Goal: Task Accomplishment & Management: Use online tool/utility

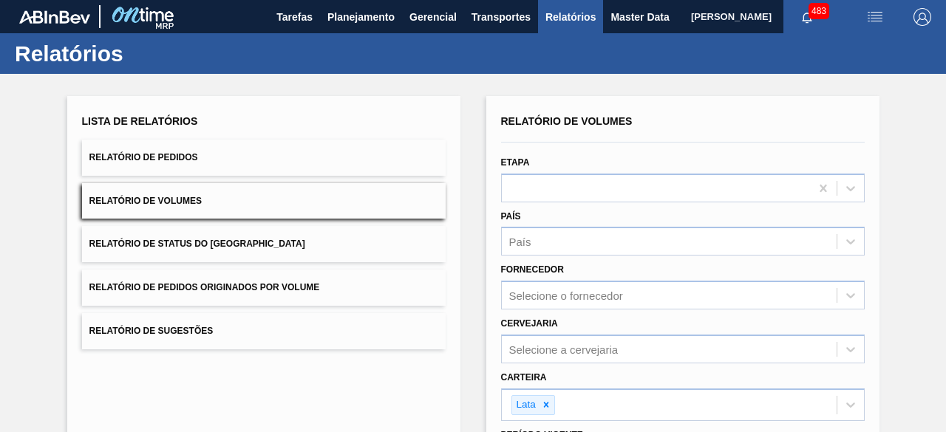
click at [362, 166] on button "Relatório de Pedidos" at bounding box center [264, 158] width 364 height 36
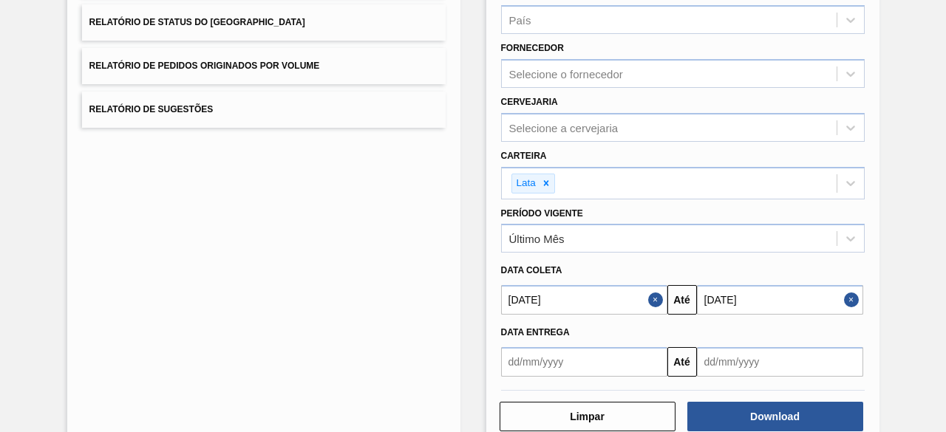
scroll to position [254, 0]
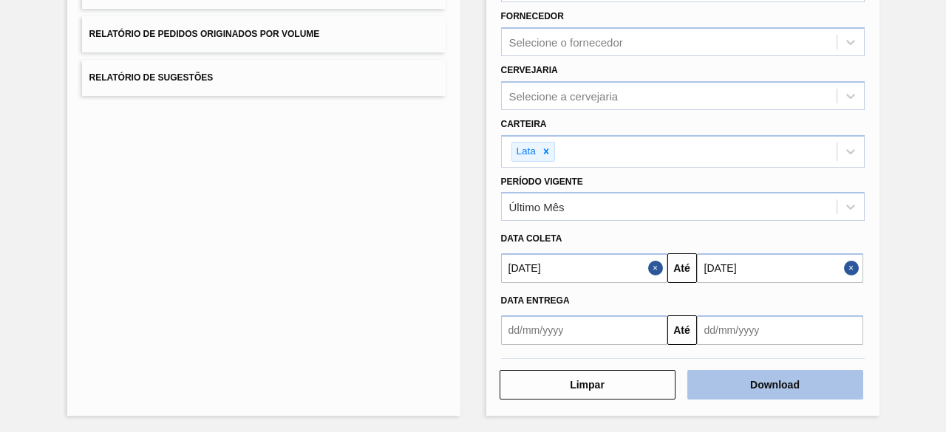
click at [763, 386] on button "Download" at bounding box center [776, 385] width 176 height 30
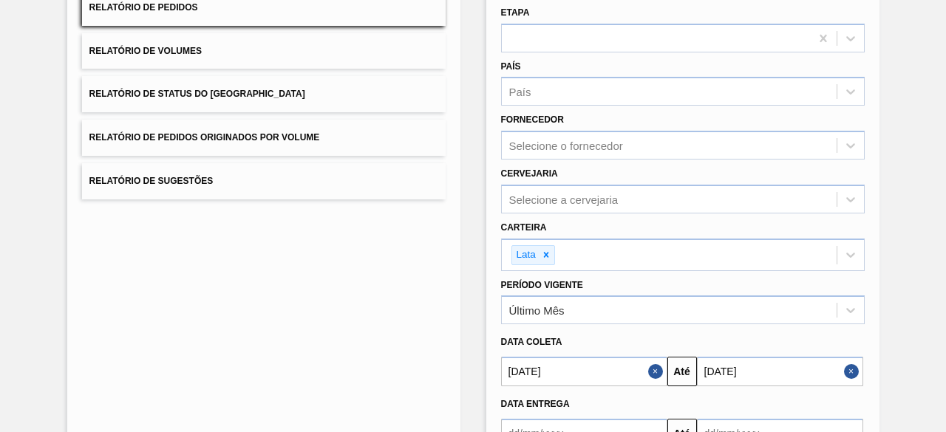
scroll to position [0, 0]
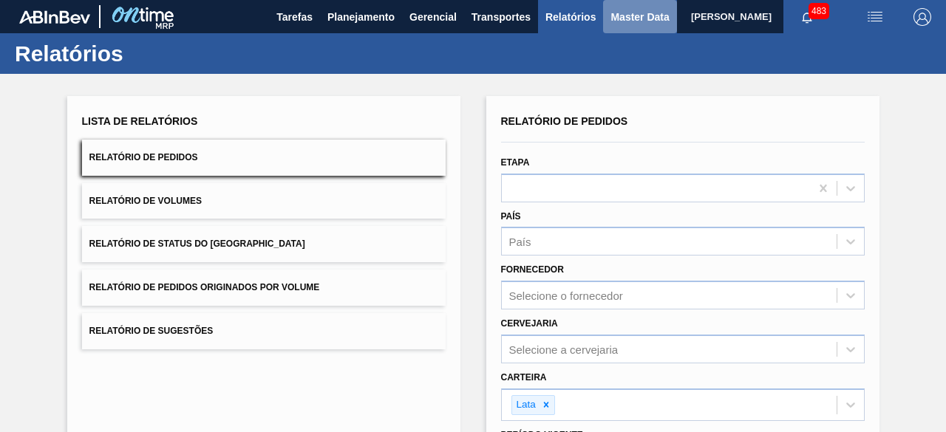
click at [615, 26] on button "Master Data" at bounding box center [639, 16] width 73 height 33
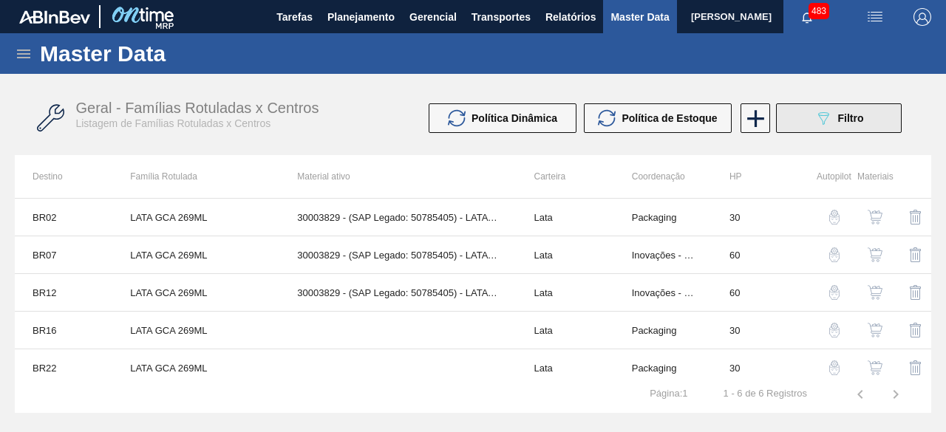
click at [819, 126] on icon "089F7B8B-B2A5-4AFE-B5C0-19BA573D28AC" at bounding box center [824, 118] width 18 height 18
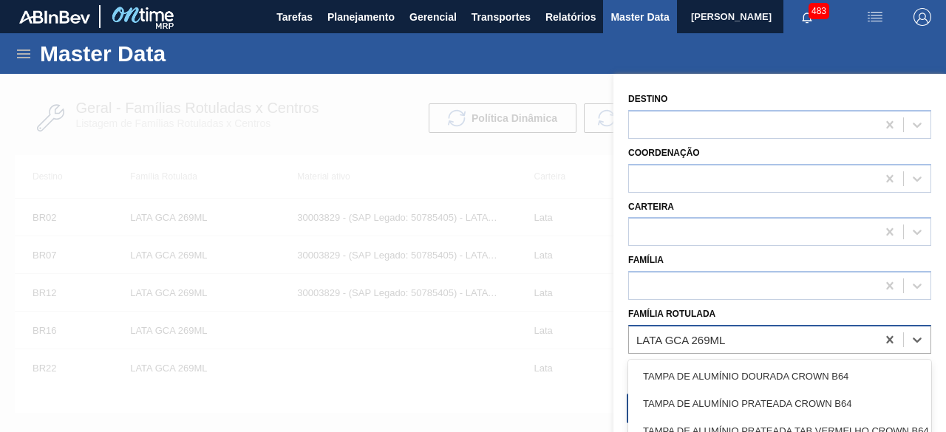
click at [756, 338] on div "LATA GCA 269ML" at bounding box center [753, 339] width 248 height 21
paste Rotulada "LATA BUD 350ML SLEEK"
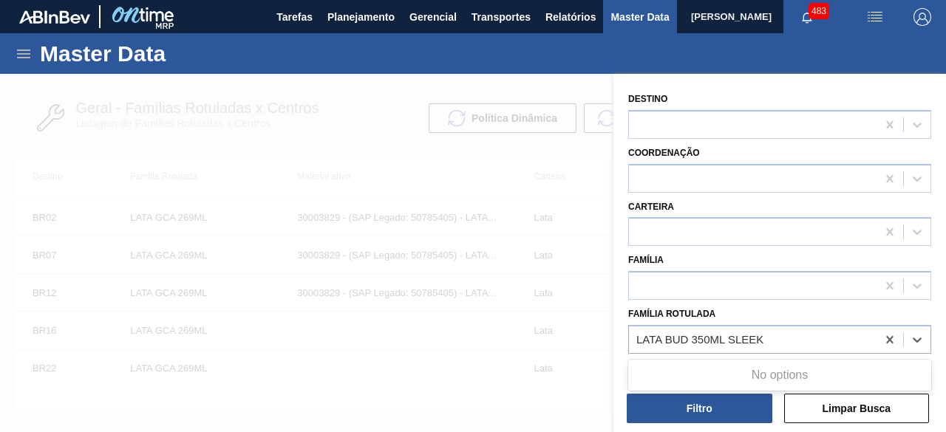
type Rotulada "LATA BUD 350ML SLEEK"
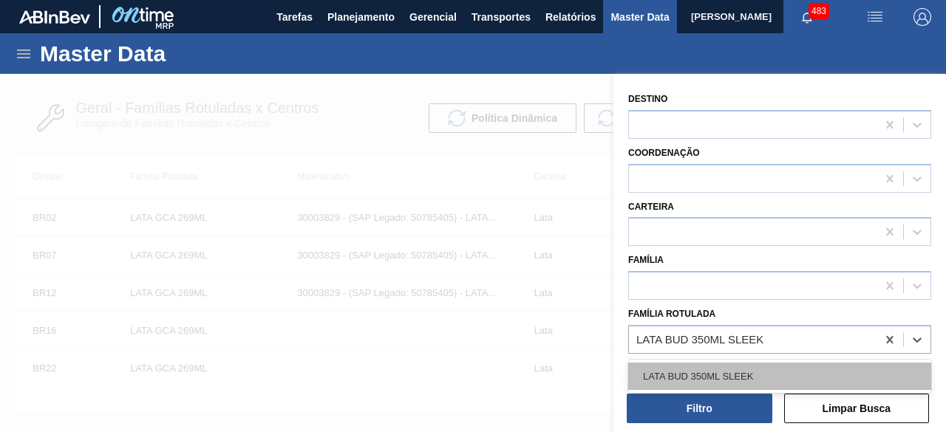
click at [771, 370] on div "LATA BUD 350ML SLEEK" at bounding box center [779, 376] width 303 height 27
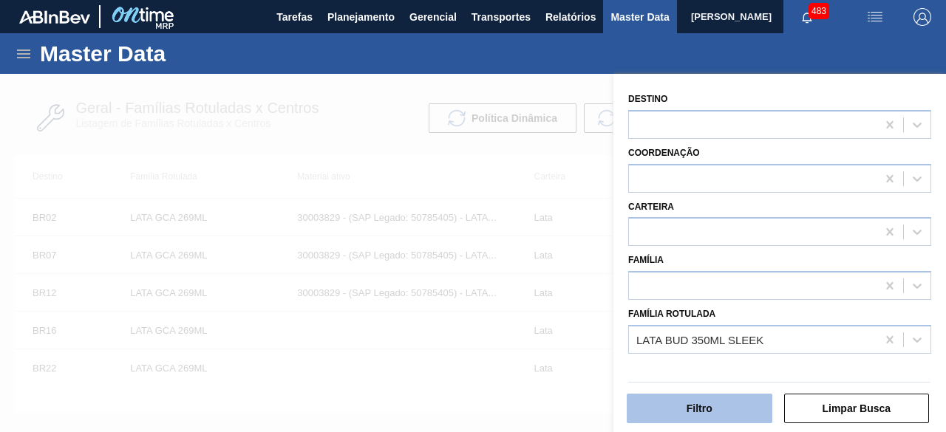
click at [721, 417] on button "Filtro" at bounding box center [700, 409] width 146 height 30
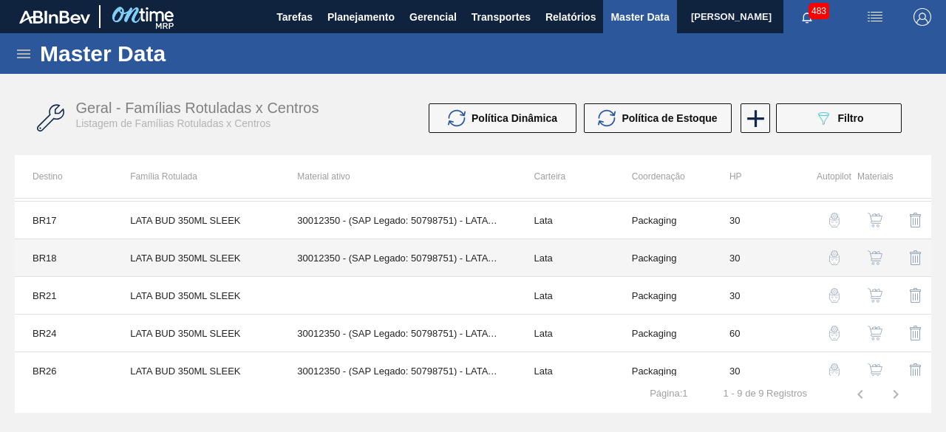
scroll to position [158, 0]
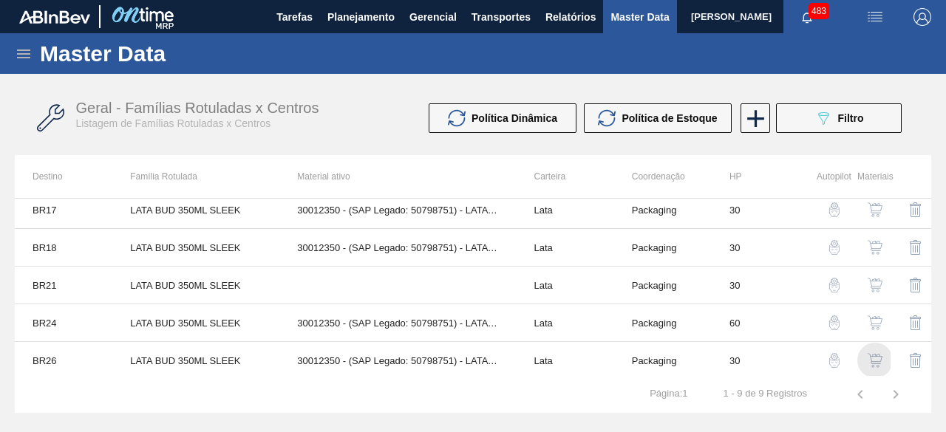
click at [873, 357] on img "button" at bounding box center [875, 360] width 15 height 15
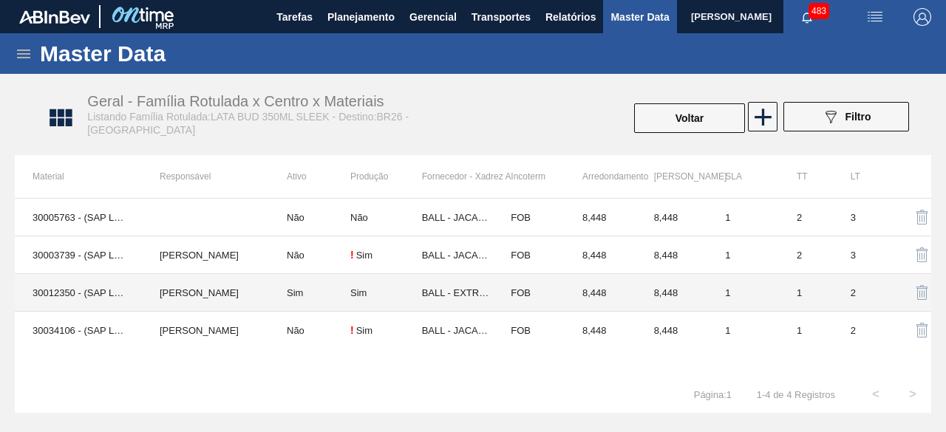
click at [149, 299] on td "BRUNO DE MELLO DUARTE" at bounding box center [205, 293] width 127 height 38
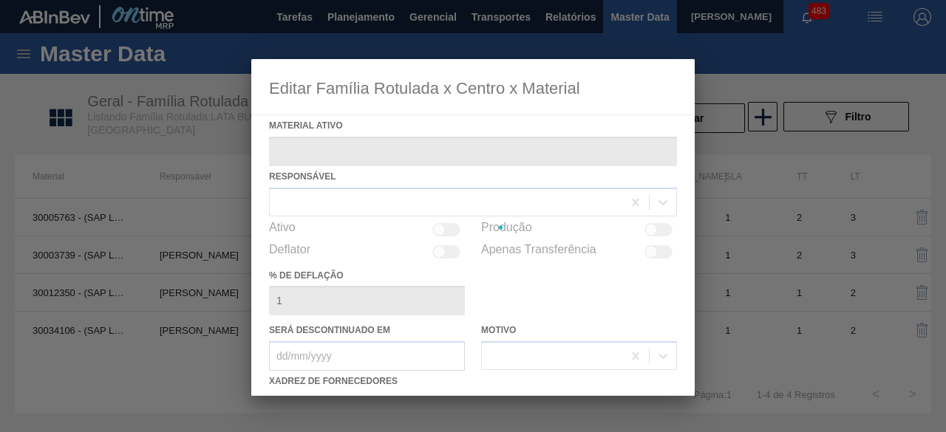
type ativo "30012350 - (SAP Legado: 50798751) - LATA AL. 350ML BUD SLK 429"
checkbox input "true"
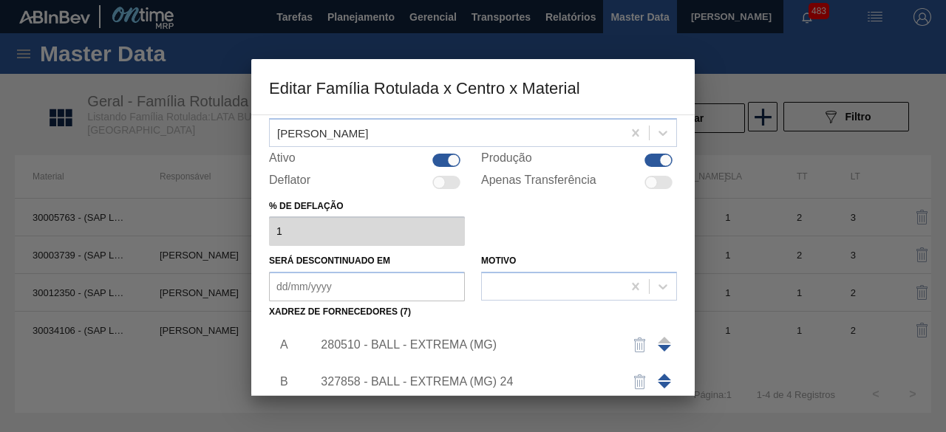
scroll to position [148, 0]
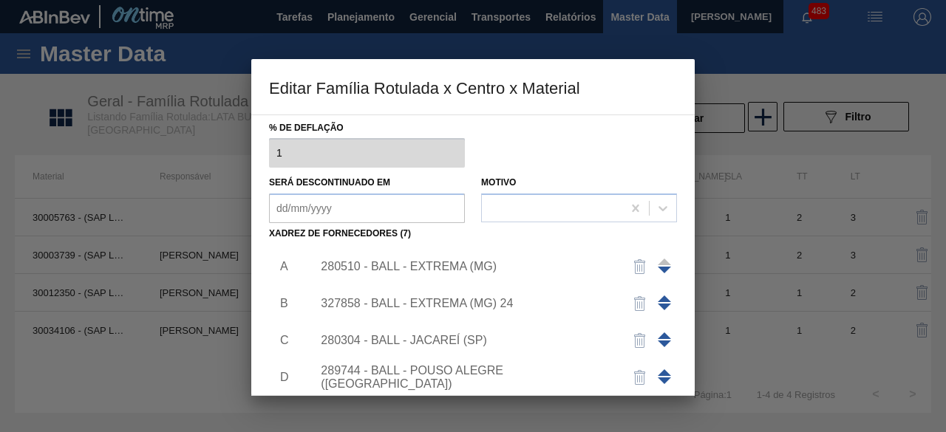
click at [487, 300] on div "327858 - BALL - EXTREMA (MG) 24" at bounding box center [466, 303] width 290 height 13
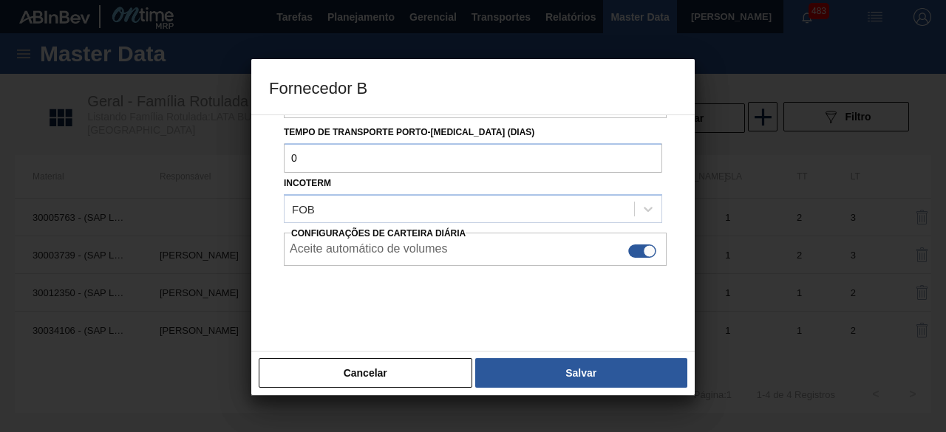
scroll to position [248, 0]
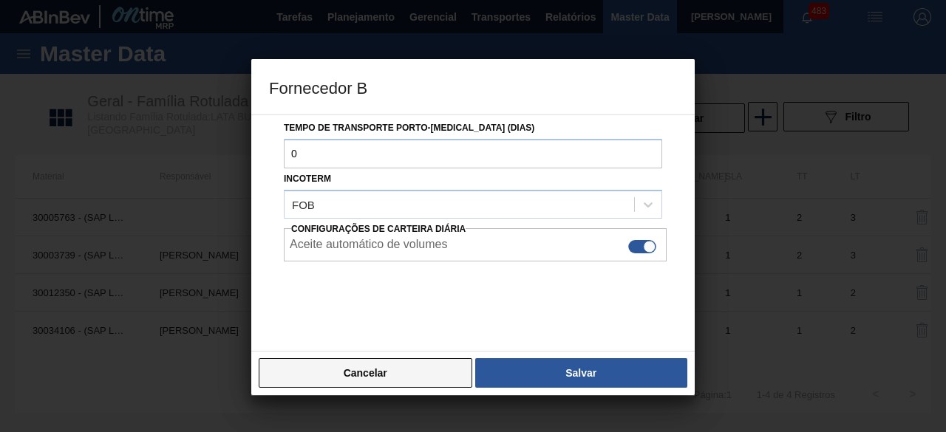
click at [450, 376] on button "Cancelar" at bounding box center [366, 374] width 214 height 30
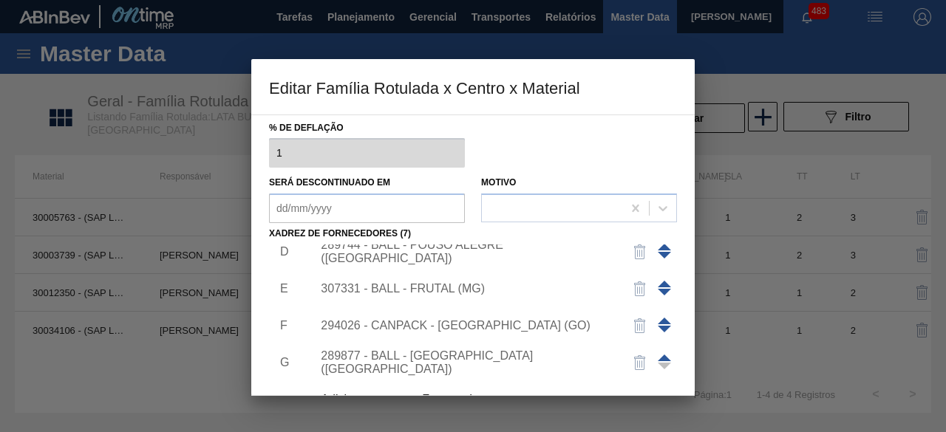
scroll to position [232, 0]
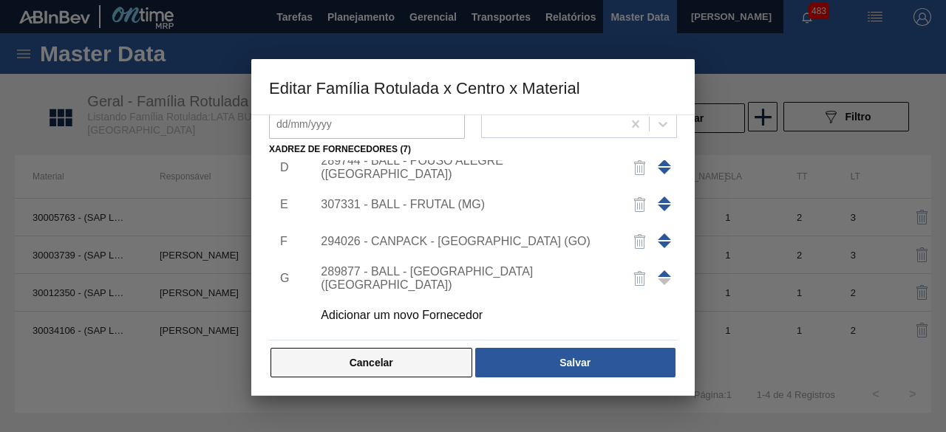
click at [435, 363] on button "Cancelar" at bounding box center [372, 363] width 202 height 30
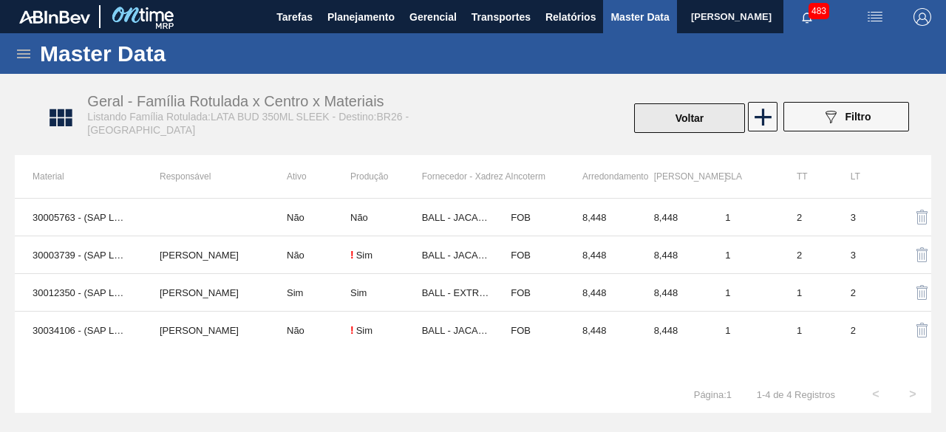
click at [693, 119] on button "Voltar" at bounding box center [689, 118] width 111 height 30
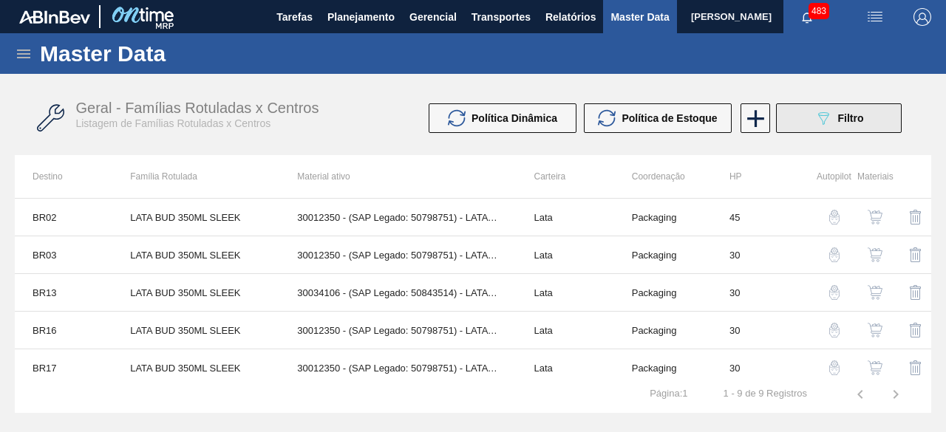
click at [815, 113] on icon "089F7B8B-B2A5-4AFE-B5C0-19BA573D28AC" at bounding box center [824, 118] width 18 height 18
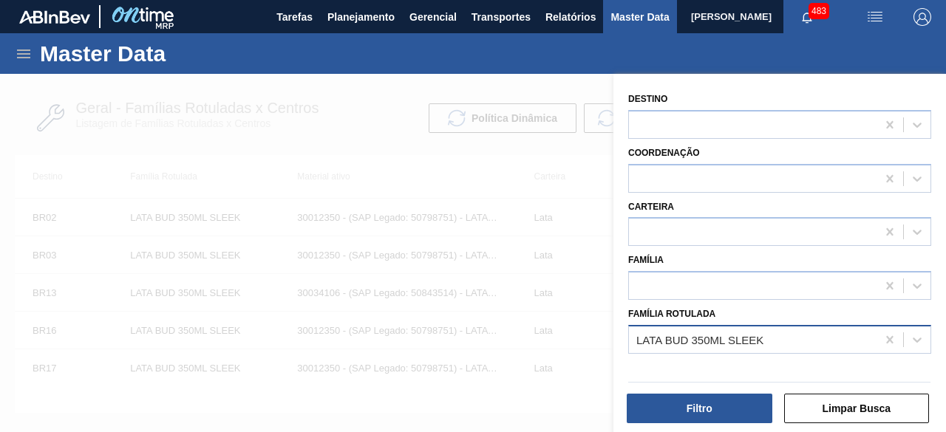
click at [719, 344] on div "LATA BUD 350ML SLEEK" at bounding box center [700, 339] width 127 height 13
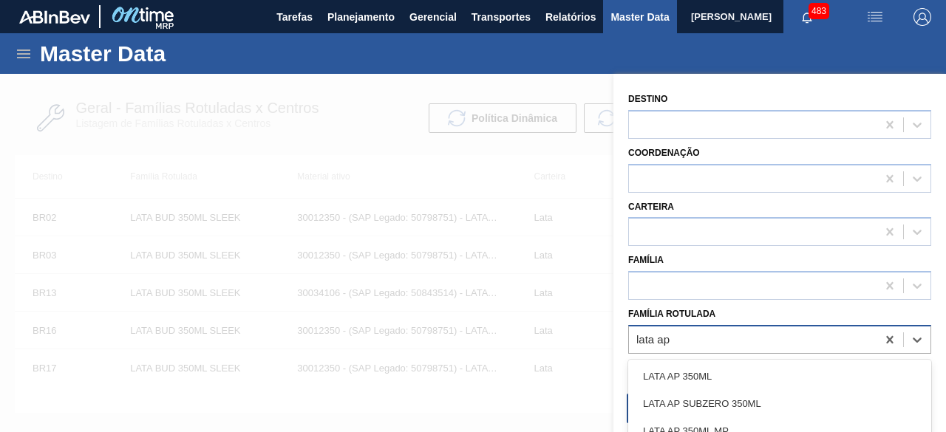
type Rotulada "lata ap 4"
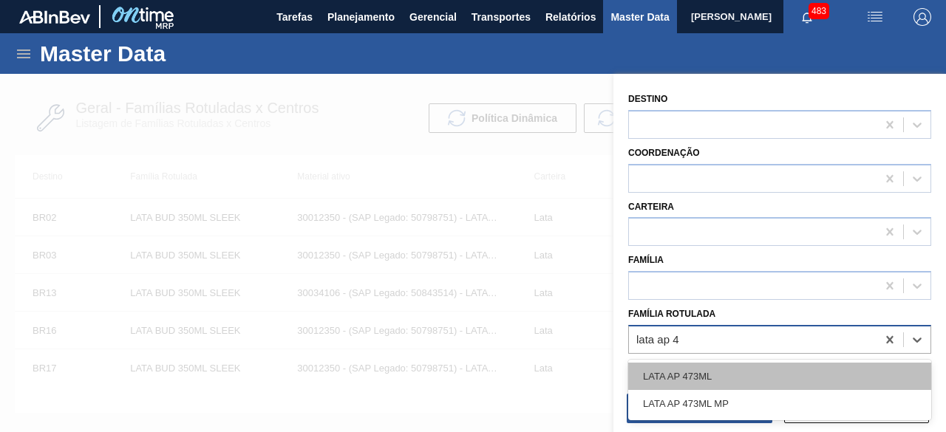
click at [705, 380] on div "LATA AP 473ML" at bounding box center [779, 376] width 303 height 27
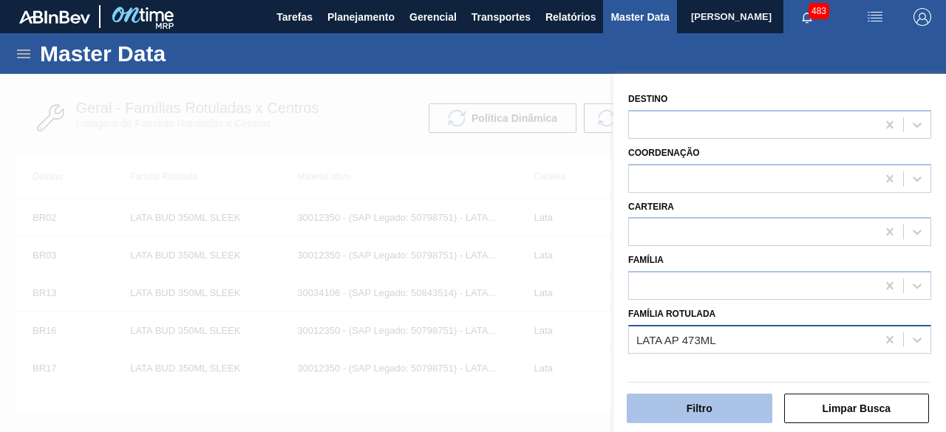
click at [709, 410] on button "Filtro" at bounding box center [700, 409] width 146 height 30
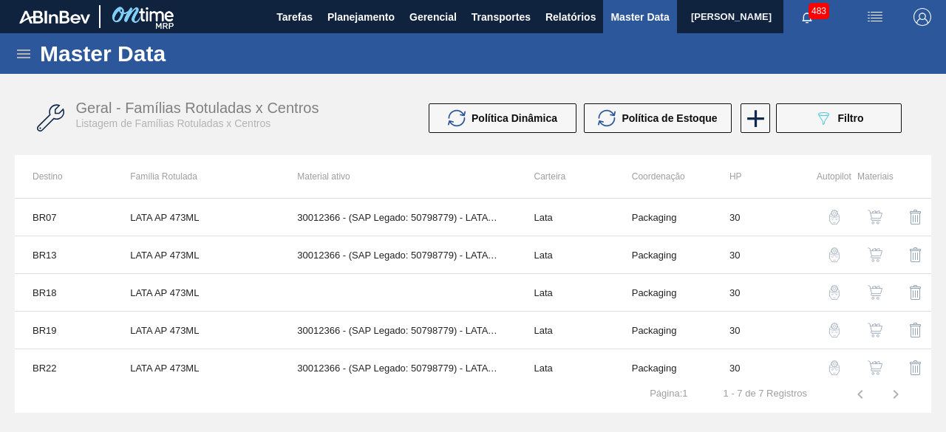
click at [874, 254] on img "button" at bounding box center [875, 255] width 15 height 15
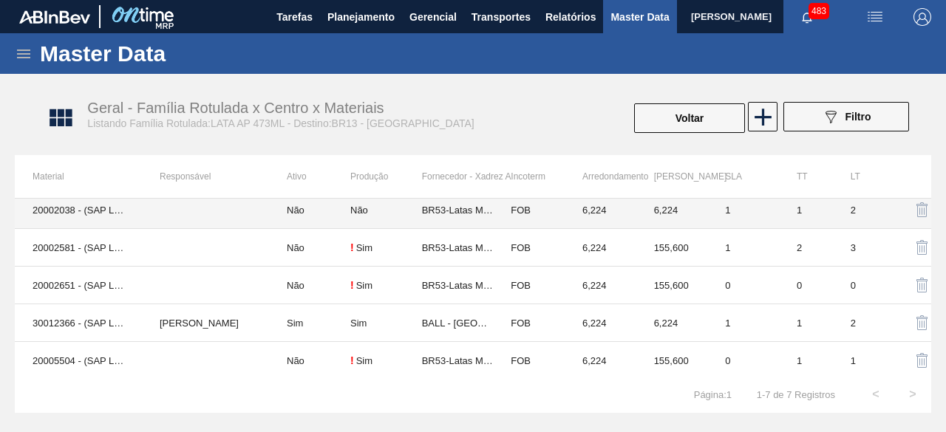
scroll to position [84, 0]
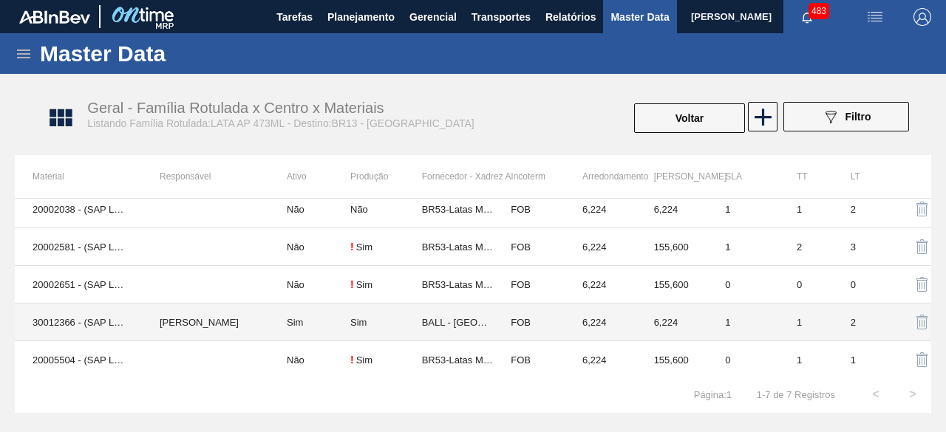
click at [75, 325] on td "30012366 - (SAP Legado: 50798779) - LATA AL. 473ML AP 429" at bounding box center [78, 323] width 127 height 38
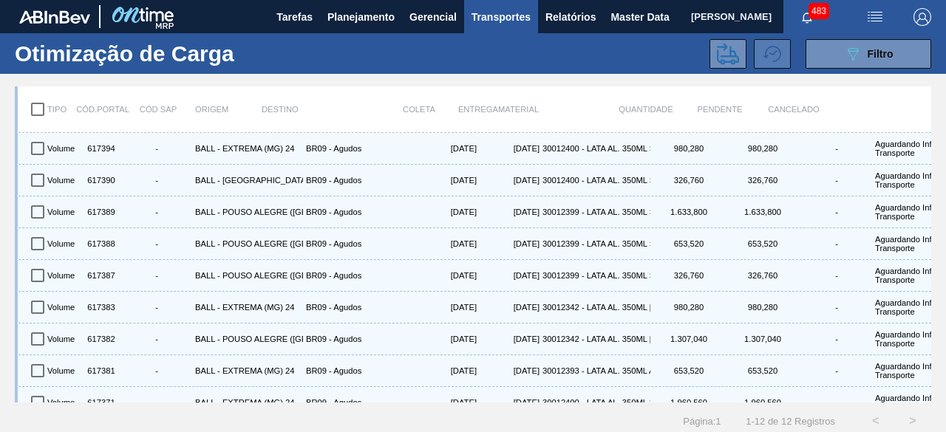
scroll to position [119, 0]
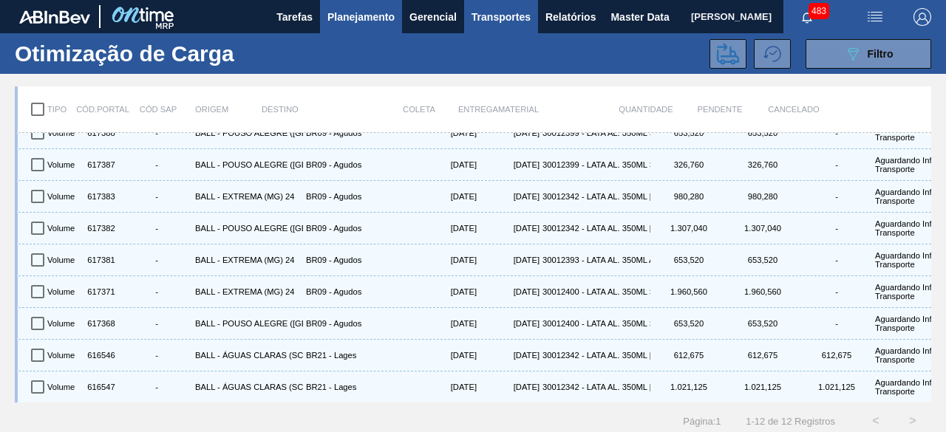
click at [360, 18] on span "Planejamento" at bounding box center [360, 17] width 67 height 18
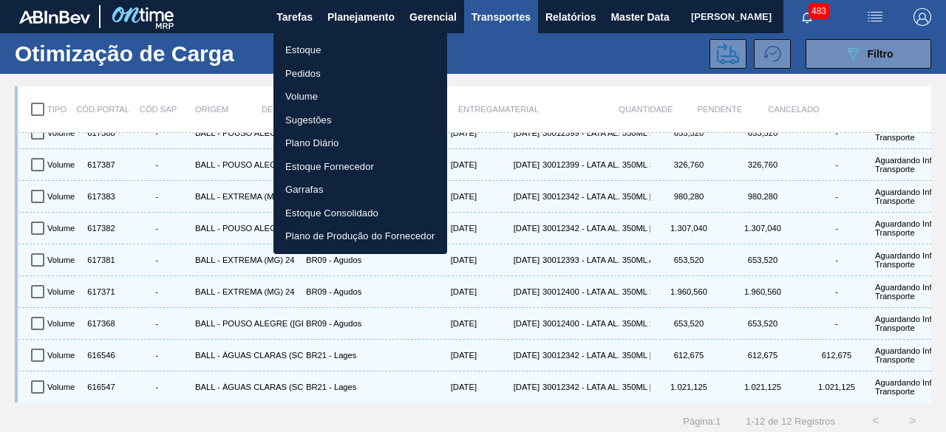
click at [317, 51] on li "Estoque" at bounding box center [361, 50] width 174 height 24
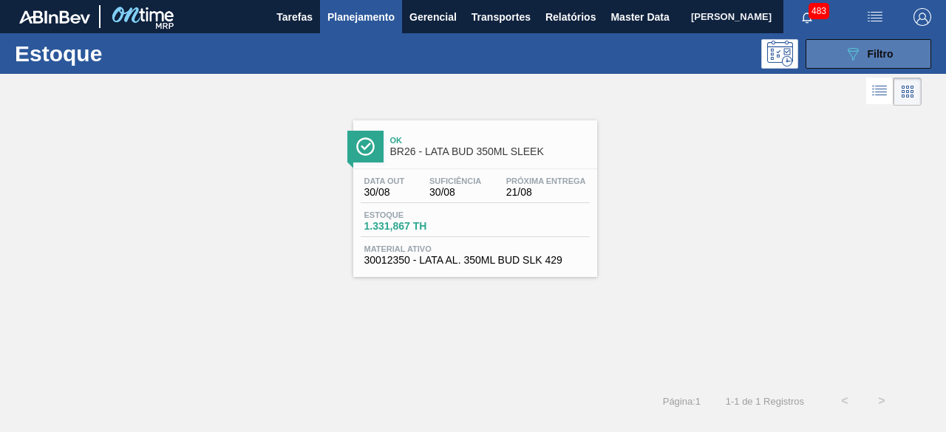
click at [850, 55] on icon "089F7B8B-B2A5-4AFE-B5C0-19BA573D28AC" at bounding box center [853, 54] width 18 height 18
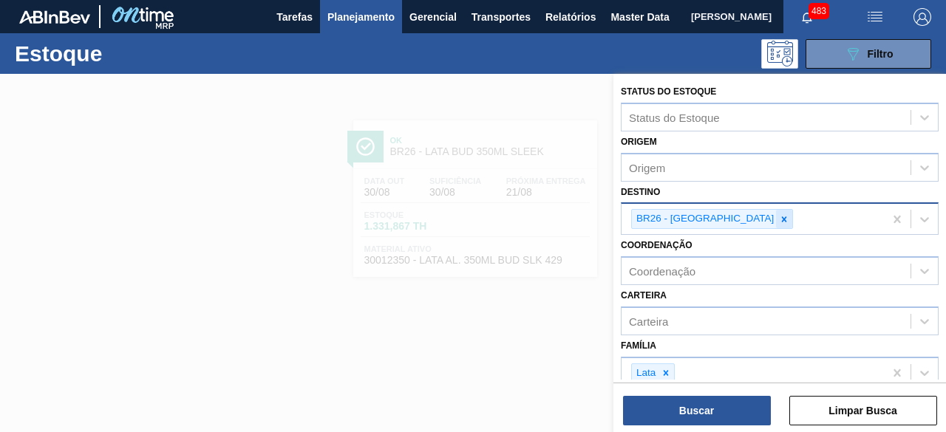
click at [782, 220] on icon at bounding box center [784, 219] width 5 height 5
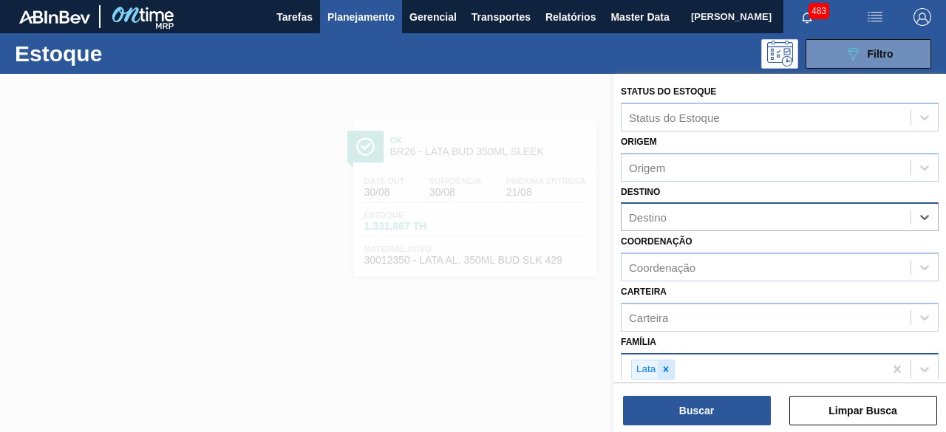
click at [668, 371] on icon at bounding box center [666, 369] width 10 height 10
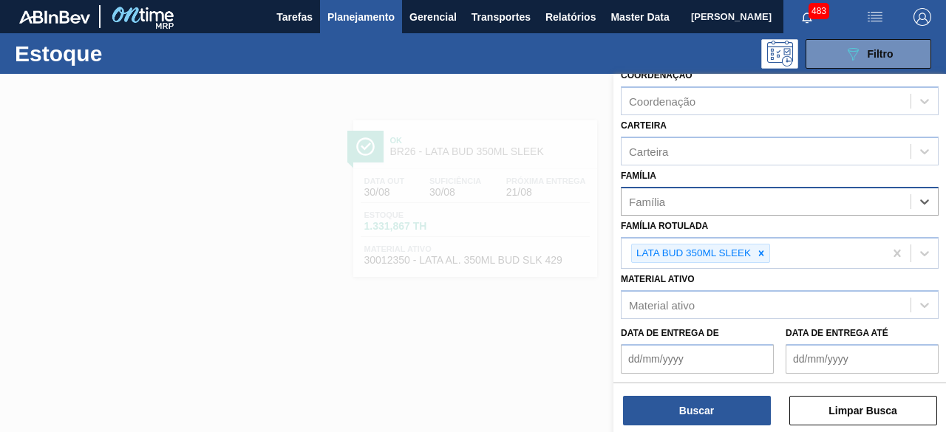
scroll to position [274, 0]
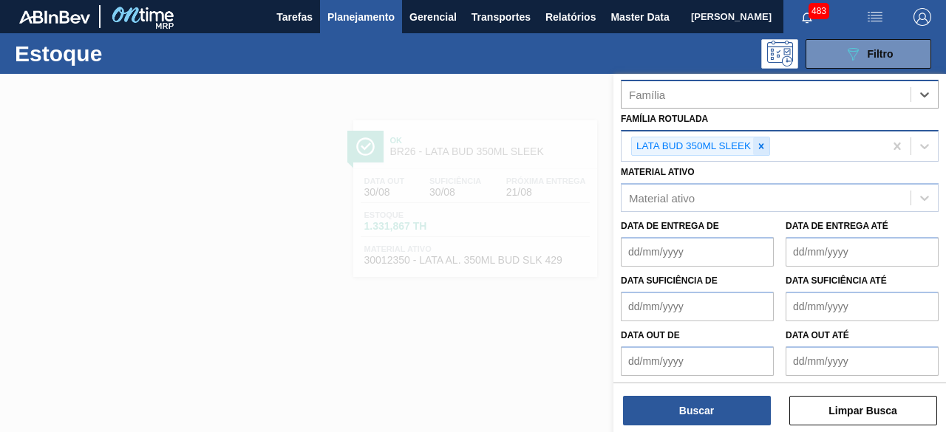
click at [759, 146] on icon at bounding box center [761, 145] width 5 height 5
click at [497, 321] on div at bounding box center [473, 290] width 946 height 432
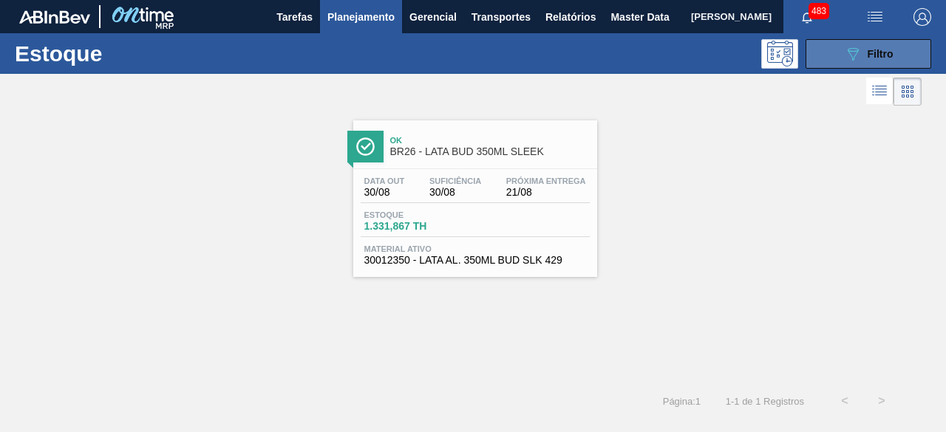
click at [840, 60] on button "089F7B8B-B2A5-4AFE-B5C0-19BA573D28AC Filtro" at bounding box center [869, 54] width 126 height 30
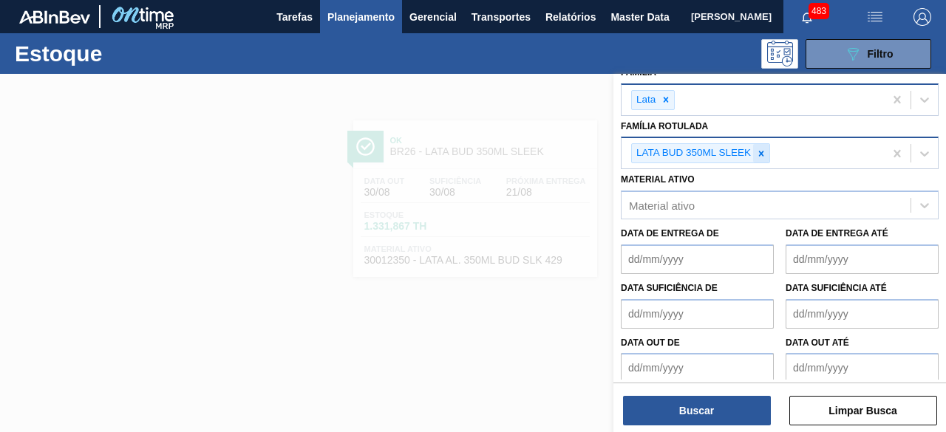
click at [763, 151] on icon at bounding box center [761, 154] width 10 height 10
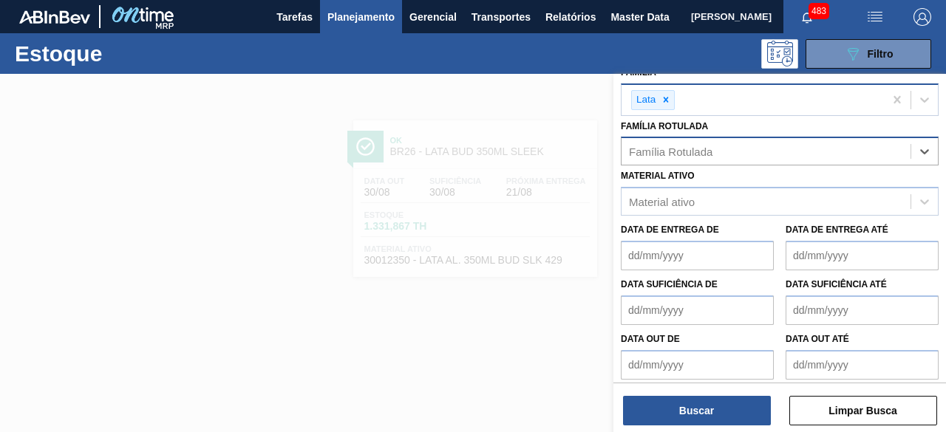
paste Rotulada "30012350"
type Rotulada "30012350"
drag, startPoint x: 568, startPoint y: 197, endPoint x: 588, endPoint y: 194, distance: 20.8
click at [567, 197] on div at bounding box center [473, 290] width 946 height 432
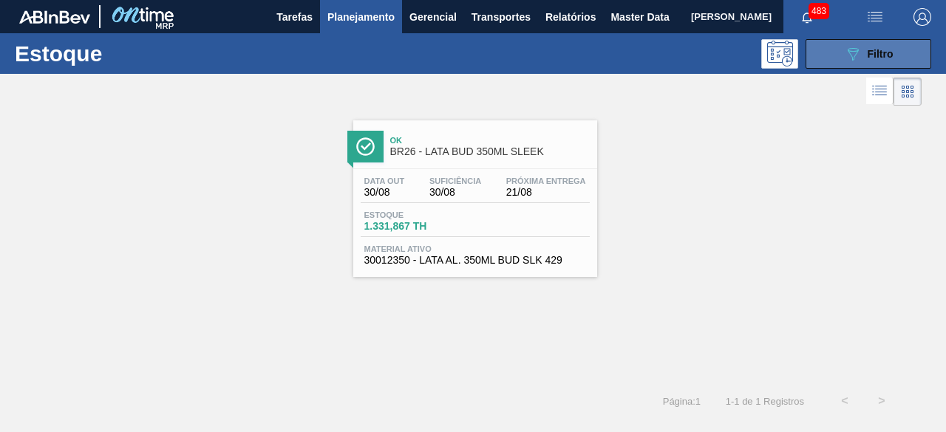
click at [863, 55] on div "089F7B8B-B2A5-4AFE-B5C0-19BA573D28AC Filtro" at bounding box center [869, 54] width 50 height 18
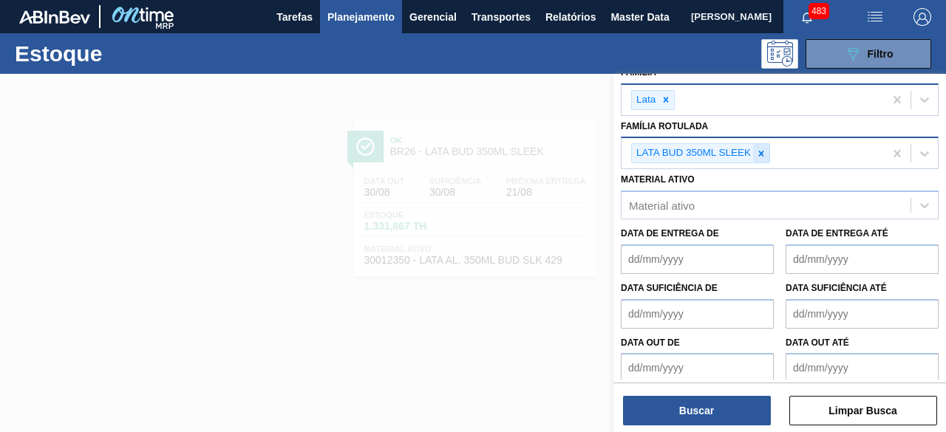
click at [761, 151] on icon at bounding box center [761, 153] width 5 height 5
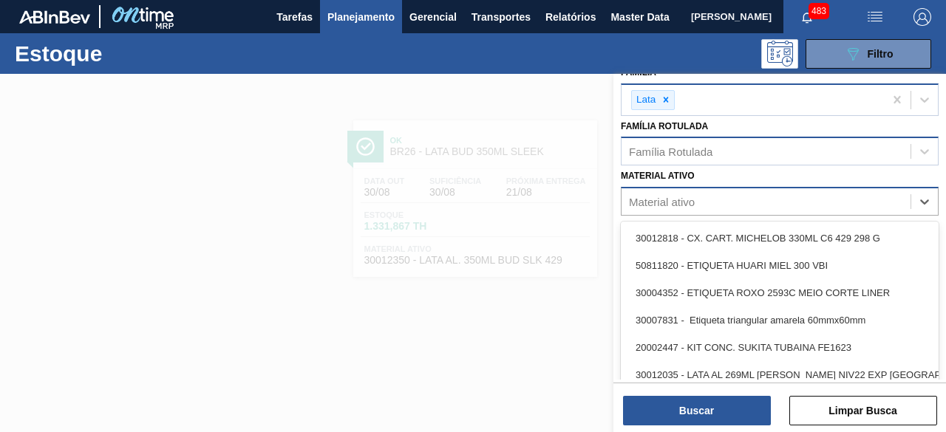
click at [744, 193] on div "Material ativo" at bounding box center [766, 201] width 289 height 21
paste ativo "30012350"
type ativo "30012350"
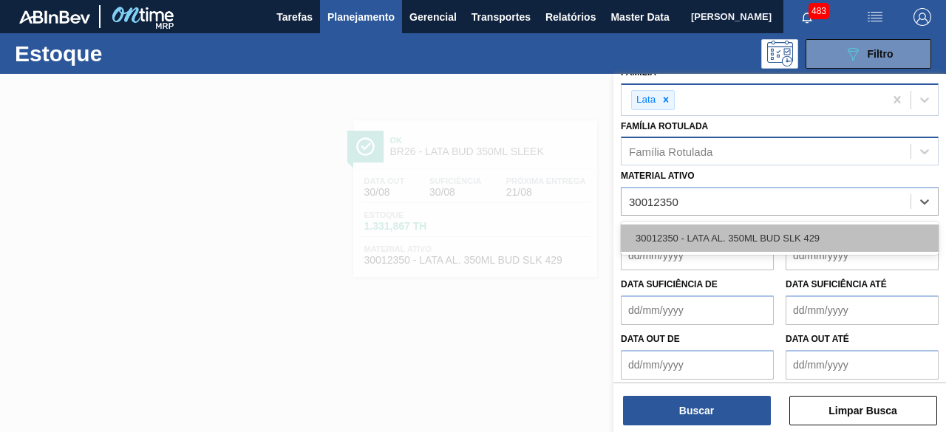
click at [721, 231] on div "30012350 - LATA AL. 350ML BUD SLK 429" at bounding box center [780, 238] width 318 height 27
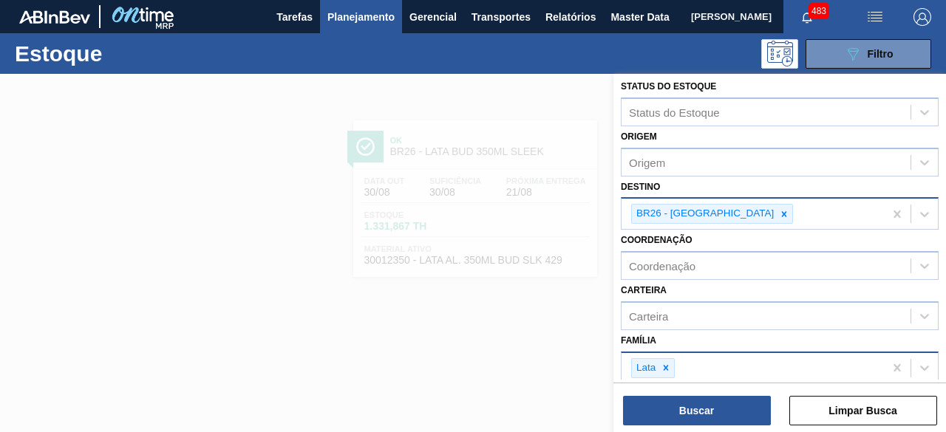
scroll to position [0, 0]
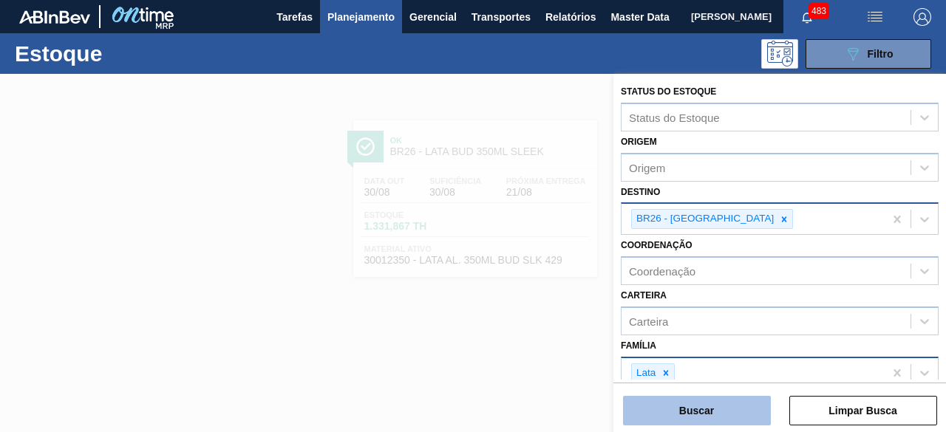
click at [726, 414] on button "Buscar" at bounding box center [697, 411] width 148 height 30
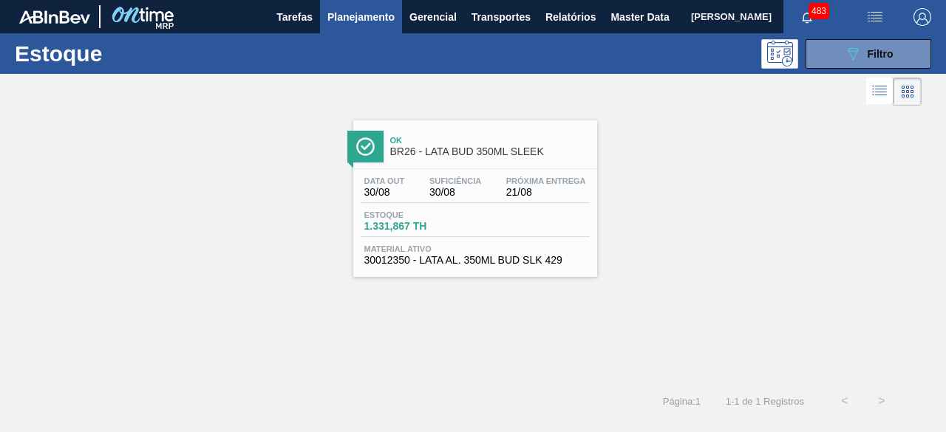
click at [478, 211] on div "Estoque 1.331,867 TH" at bounding box center [475, 224] width 229 height 27
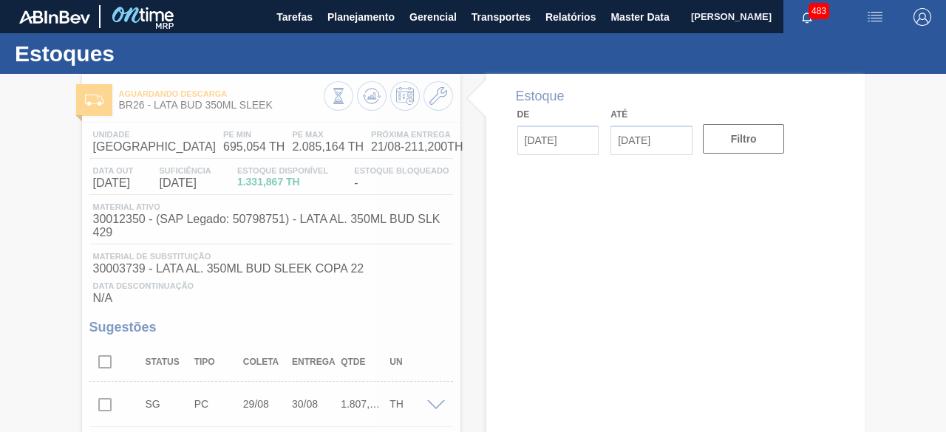
type input "[DATE]"
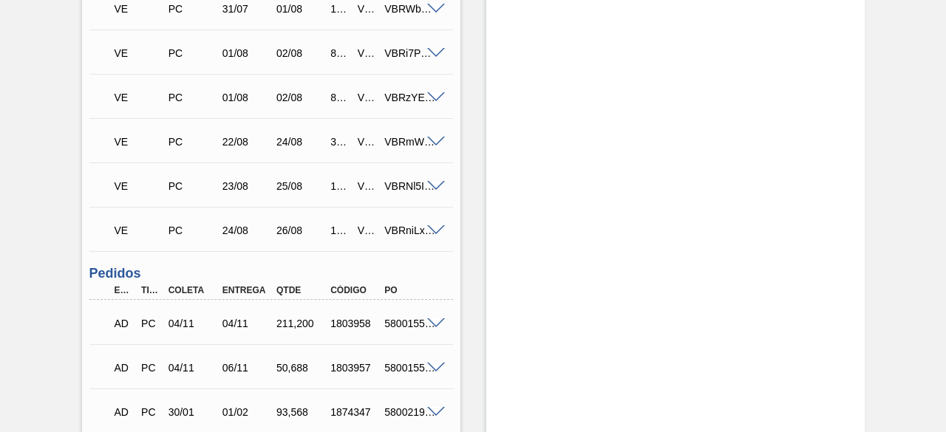
scroll to position [665, 0]
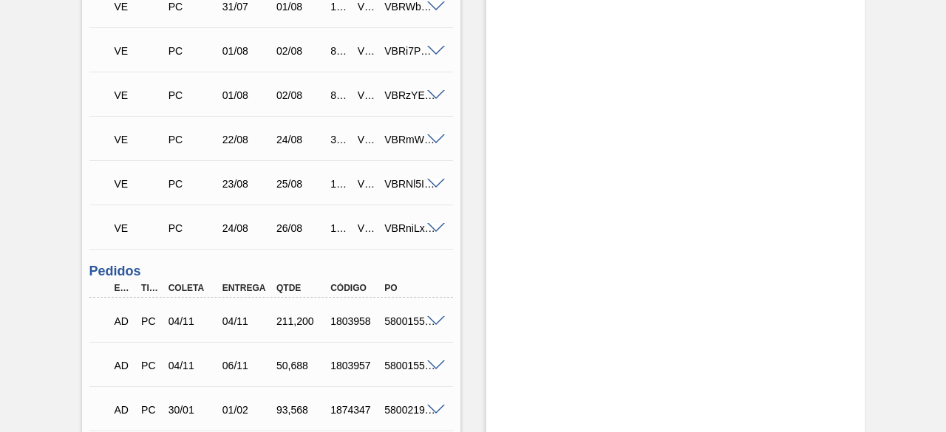
click at [433, 231] on span at bounding box center [436, 228] width 18 height 11
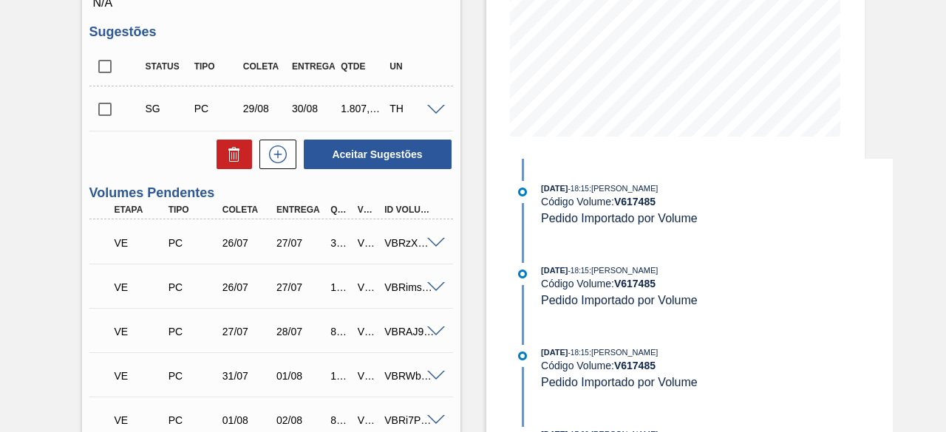
scroll to position [0, 0]
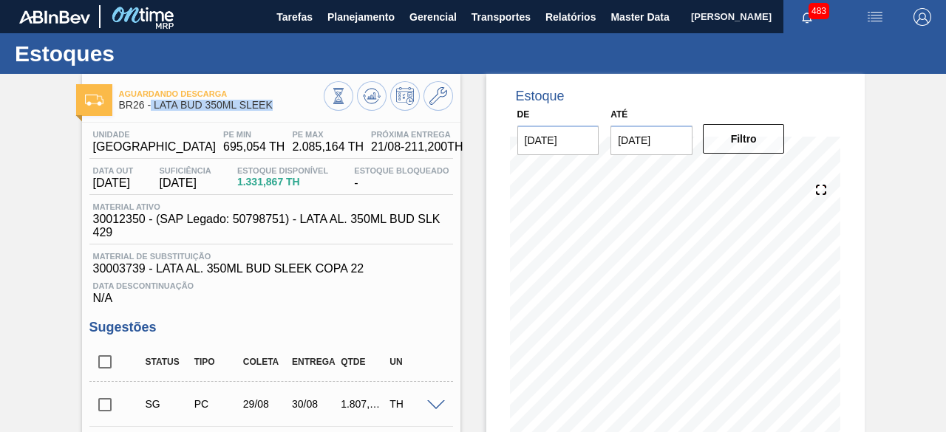
drag, startPoint x: 152, startPoint y: 104, endPoint x: 279, endPoint y: 112, distance: 128.1
click at [279, 112] on div "Aguardando Descarga BR26 - LATA BUD 350ML SLEEK" at bounding box center [221, 100] width 205 height 33
copy span "LATA BUD 350ML SLEEK"
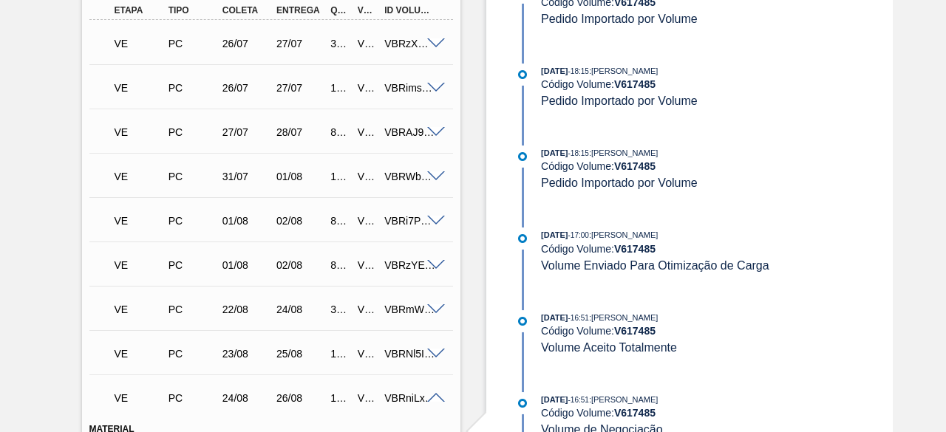
scroll to position [591, 0]
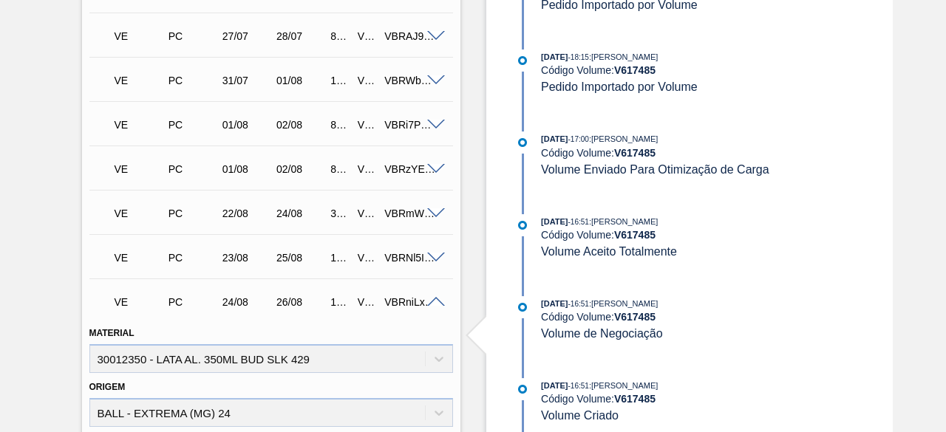
click at [433, 303] on span at bounding box center [436, 302] width 18 height 11
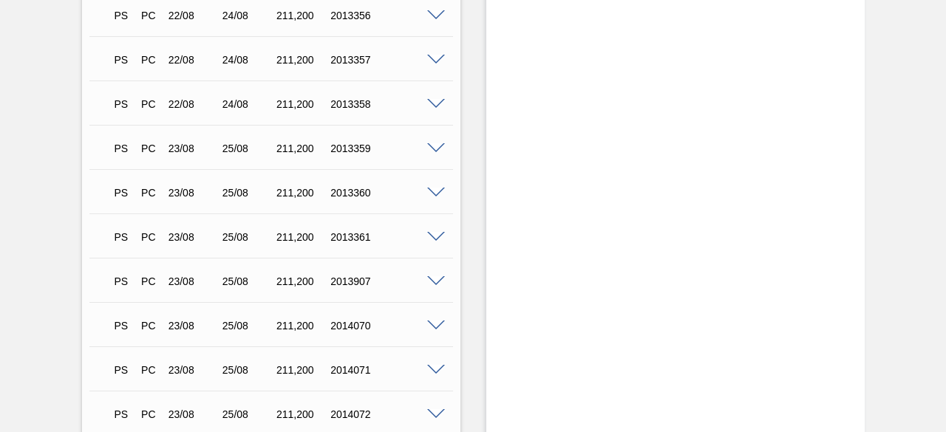
scroll to position [1405, 0]
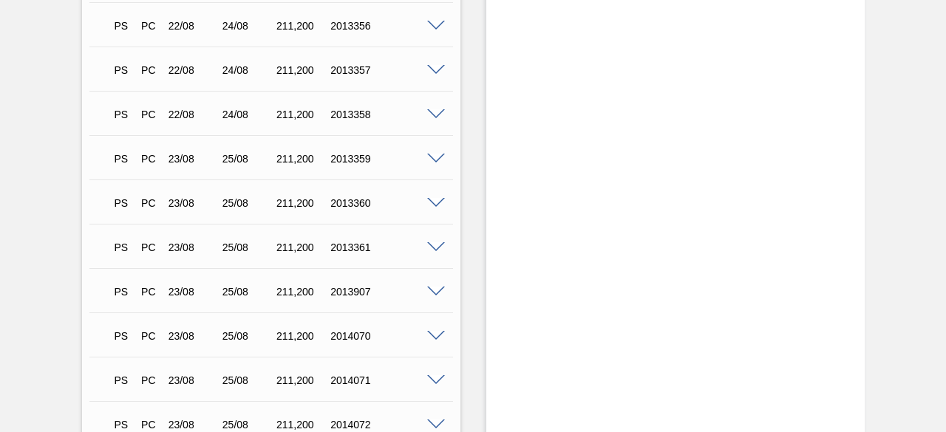
click at [433, 162] on span at bounding box center [436, 159] width 18 height 11
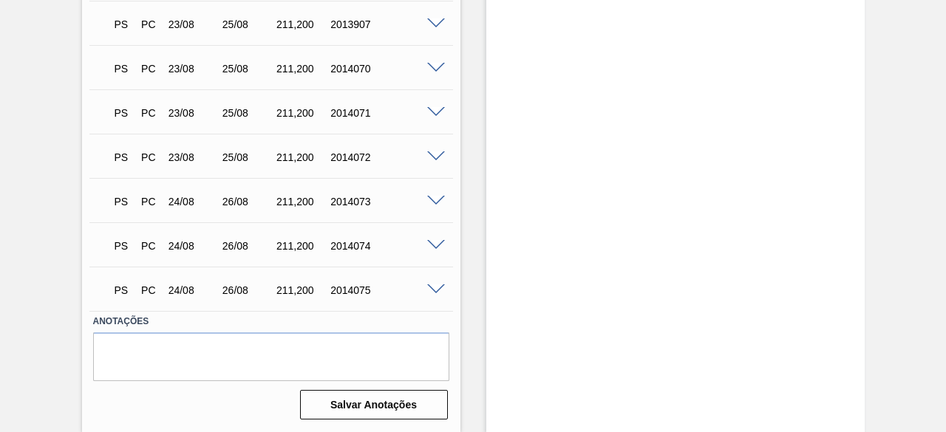
scroll to position [2032, 0]
click at [435, 291] on span at bounding box center [436, 290] width 18 height 11
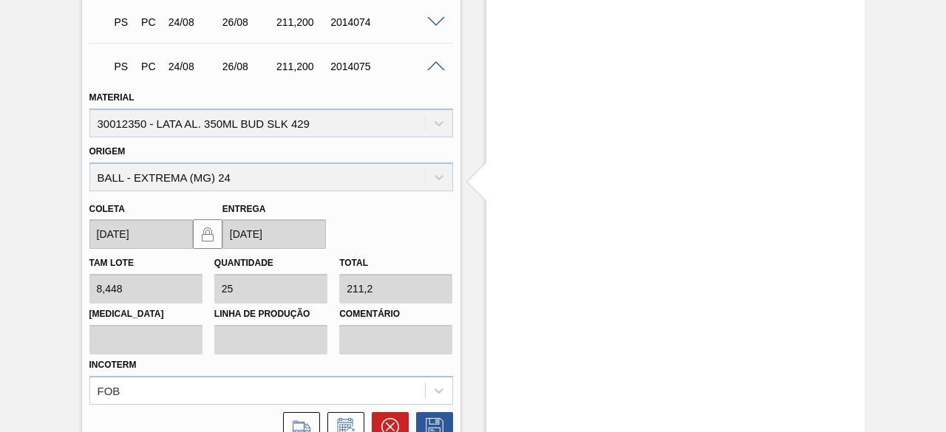
scroll to position [1970, 0]
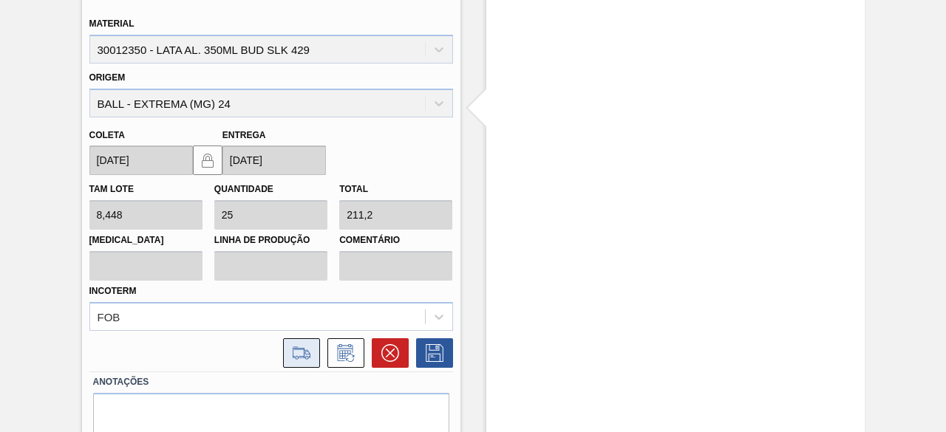
click at [296, 359] on icon at bounding box center [302, 353] width 24 height 18
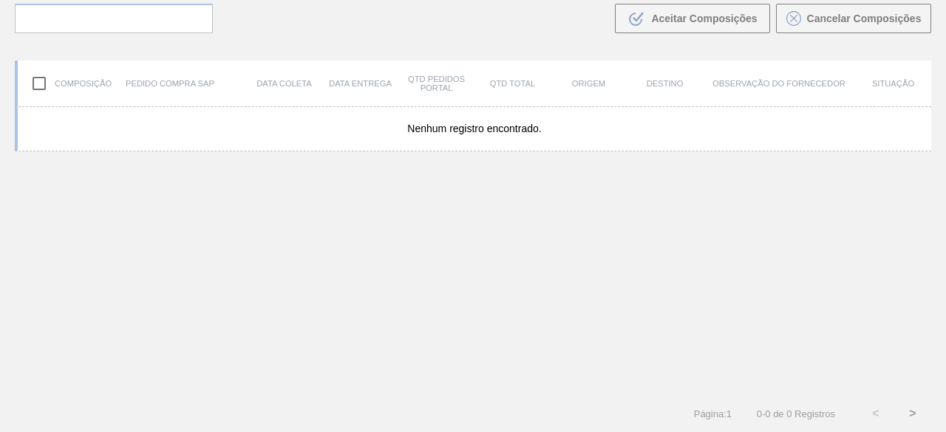
scroll to position [106, 0]
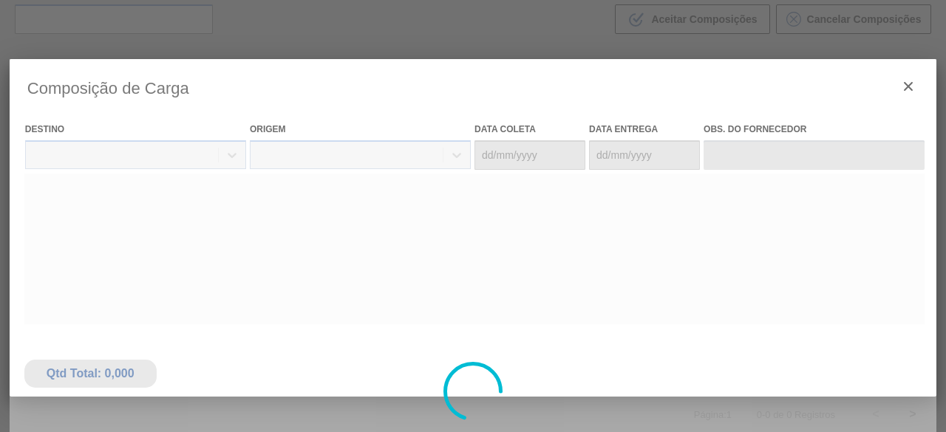
type coleta "[DATE]"
type entrega "[DATE]"
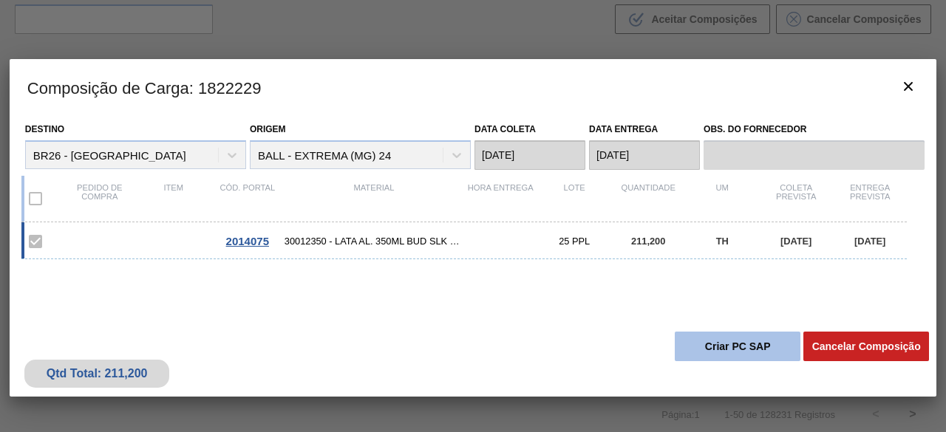
click at [751, 351] on button "Criar PC SAP" at bounding box center [738, 347] width 126 height 30
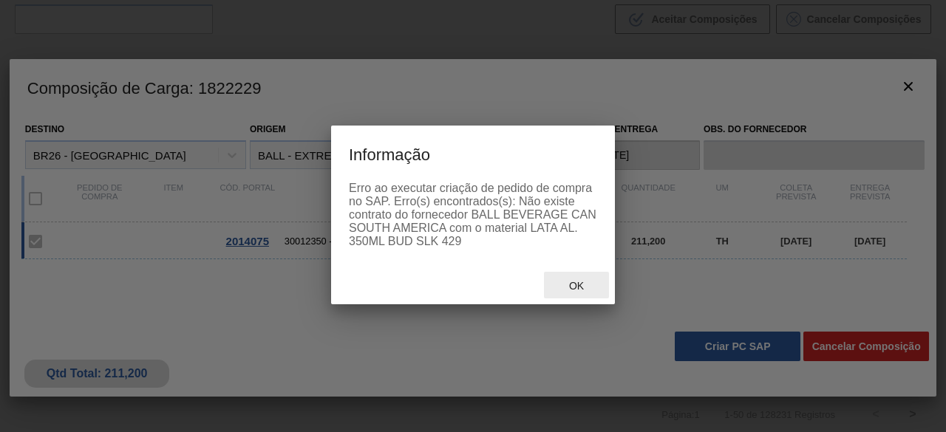
click at [576, 292] on span "Ok" at bounding box center [576, 286] width 38 height 12
